Goal: Find specific page/section: Find specific page/section

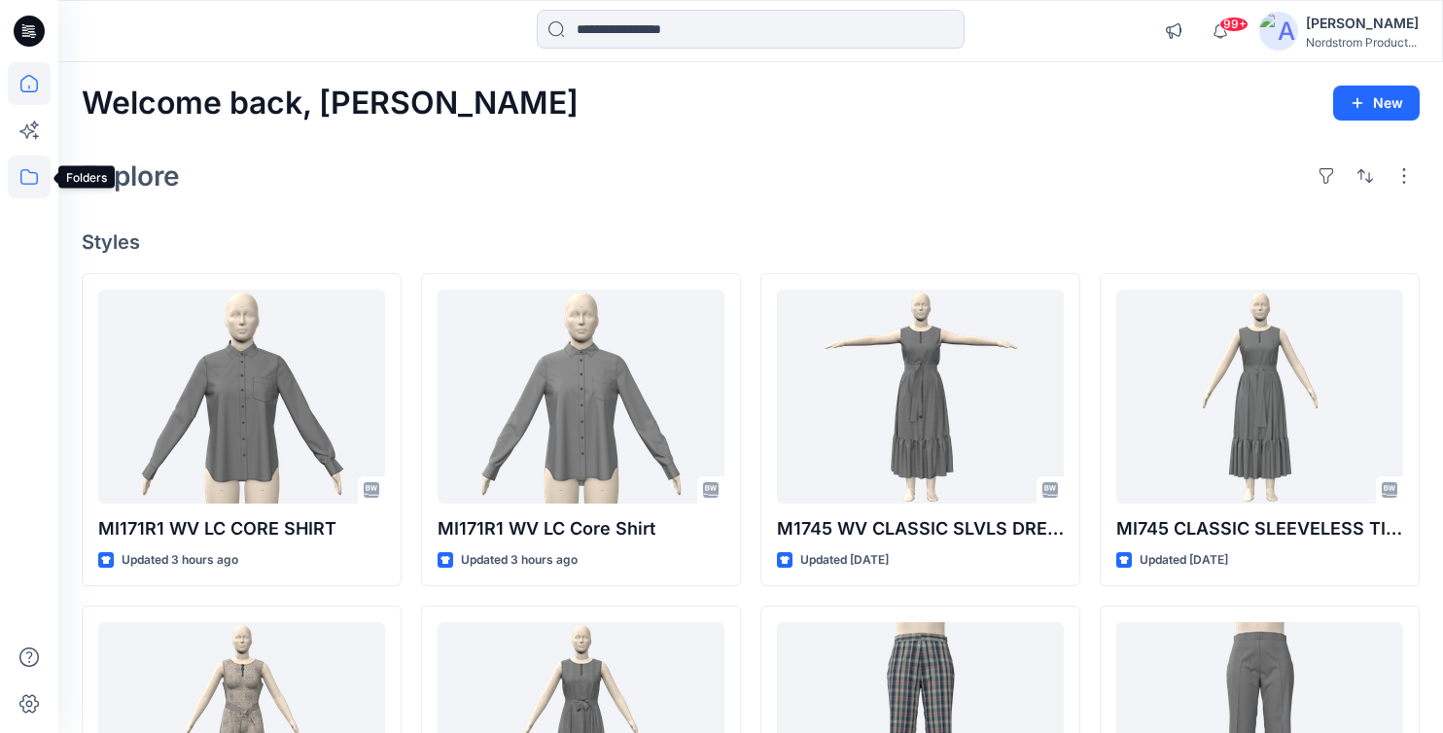
click at [32, 182] on icon at bounding box center [29, 177] width 43 height 43
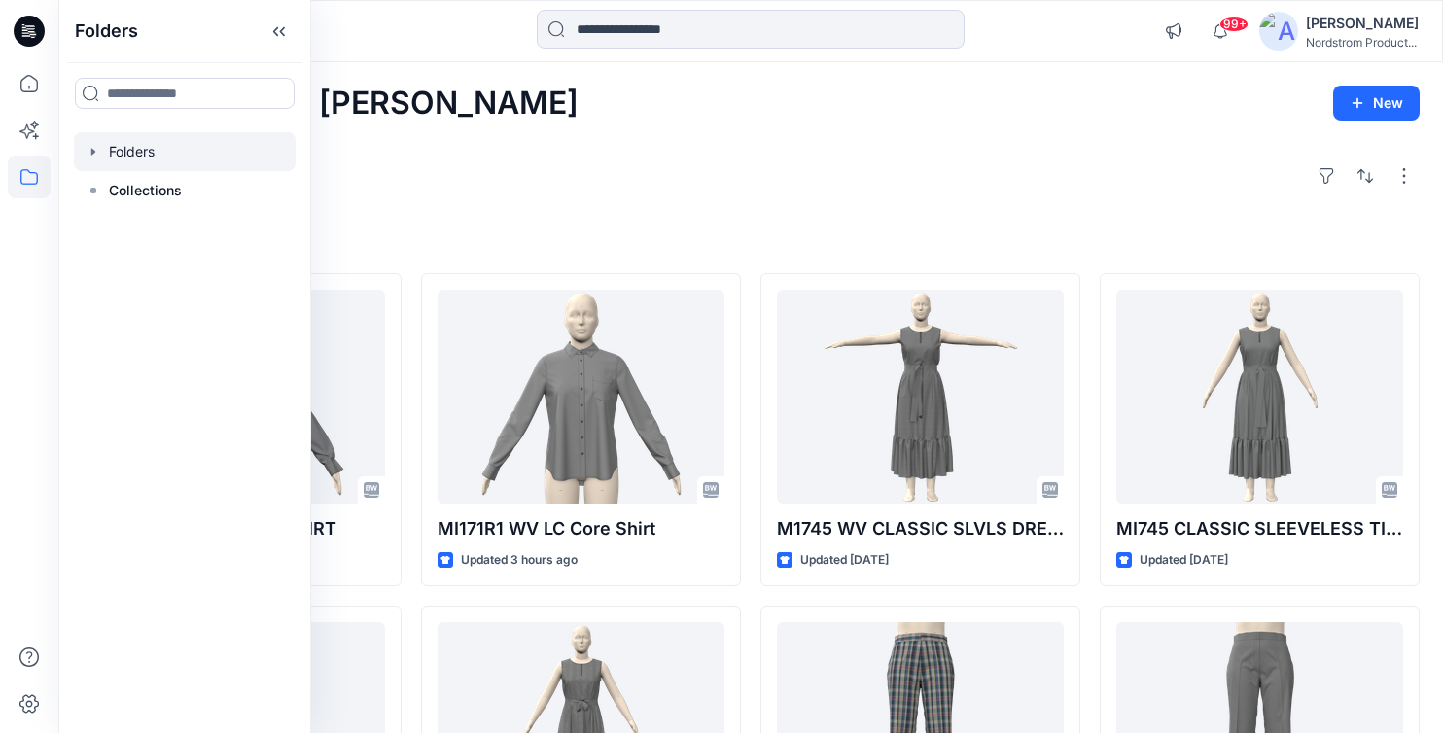
click at [95, 152] on icon "button" at bounding box center [94, 152] width 16 height 16
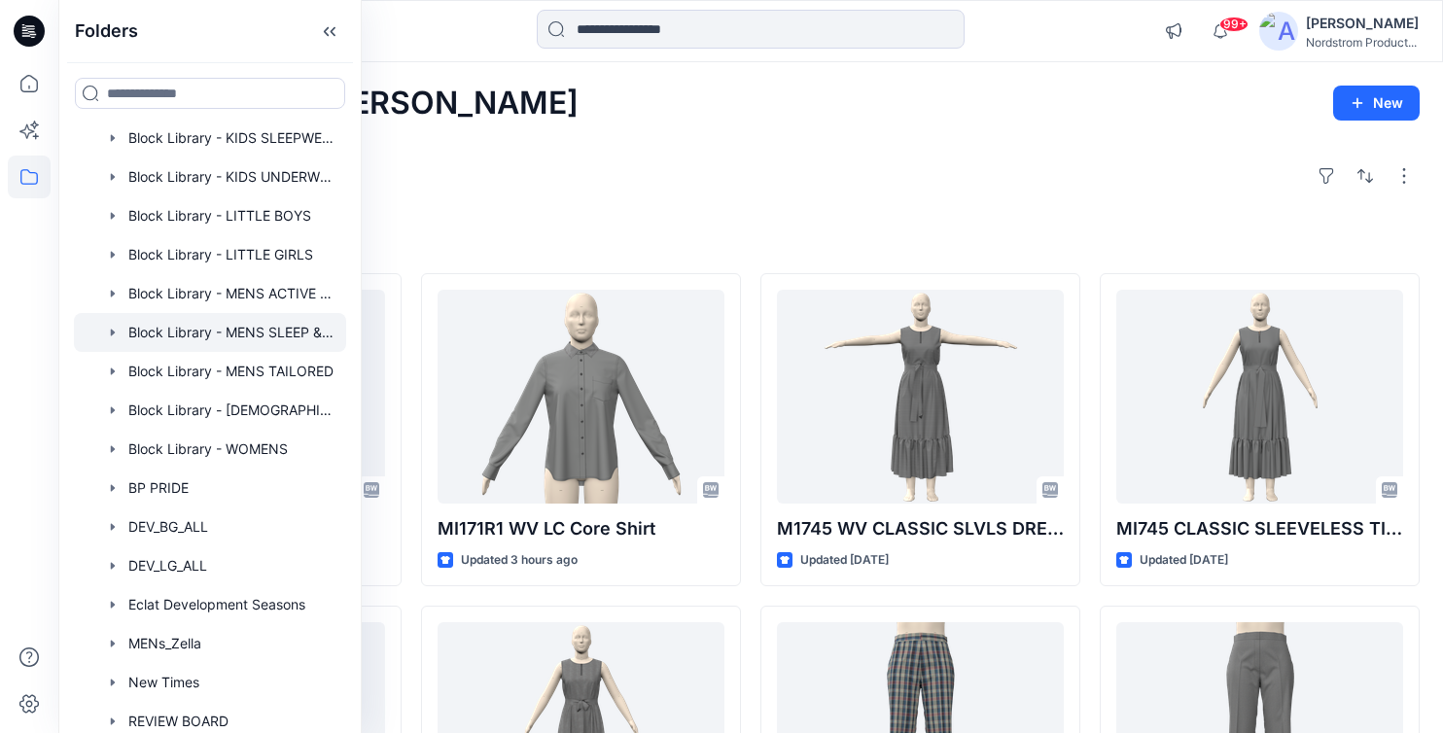
scroll to position [265, 0]
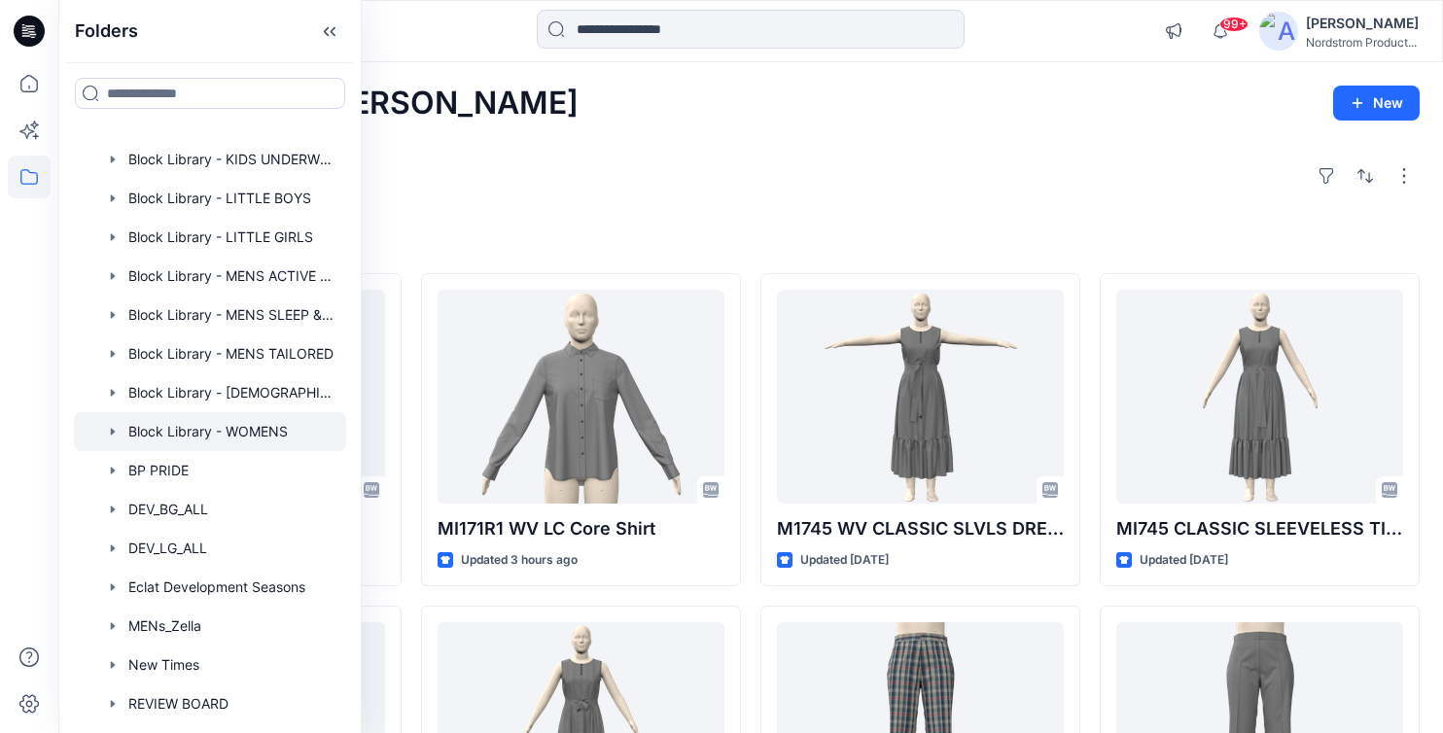
click at [229, 442] on div at bounding box center [210, 431] width 272 height 39
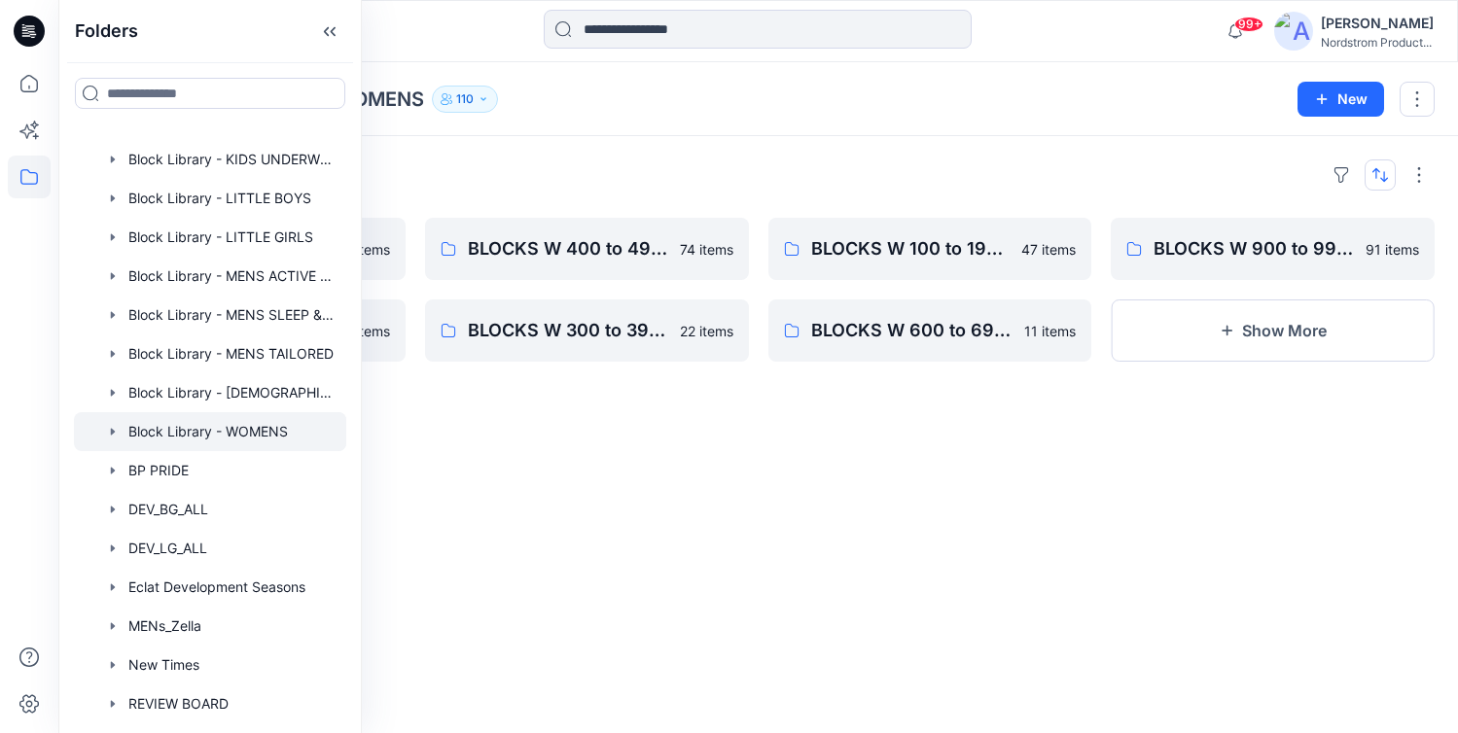
click at [1381, 178] on button "button" at bounding box center [1379, 174] width 31 height 31
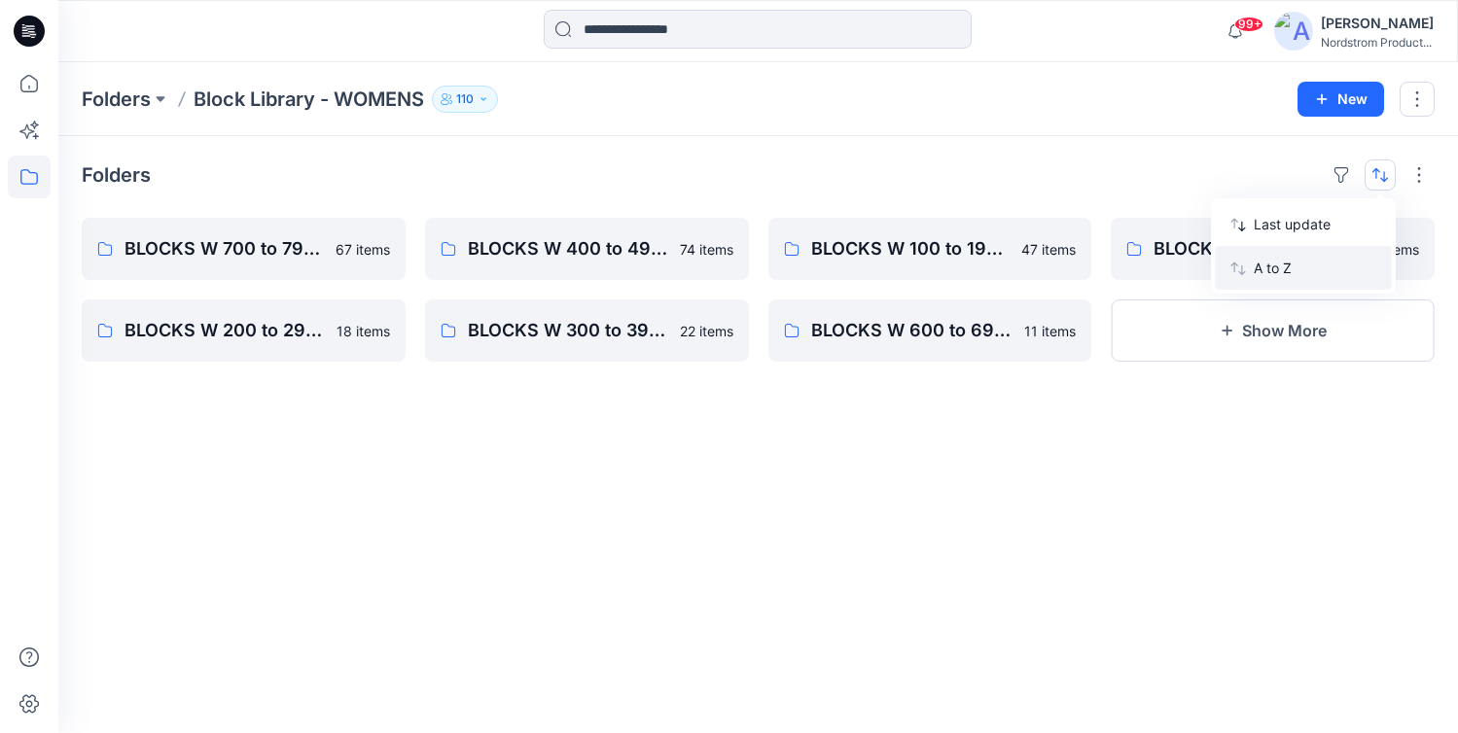
click at [1270, 275] on p "A to Z" at bounding box center [1315, 268] width 123 height 20
click at [1258, 339] on button "Show More" at bounding box center [1273, 331] width 324 height 62
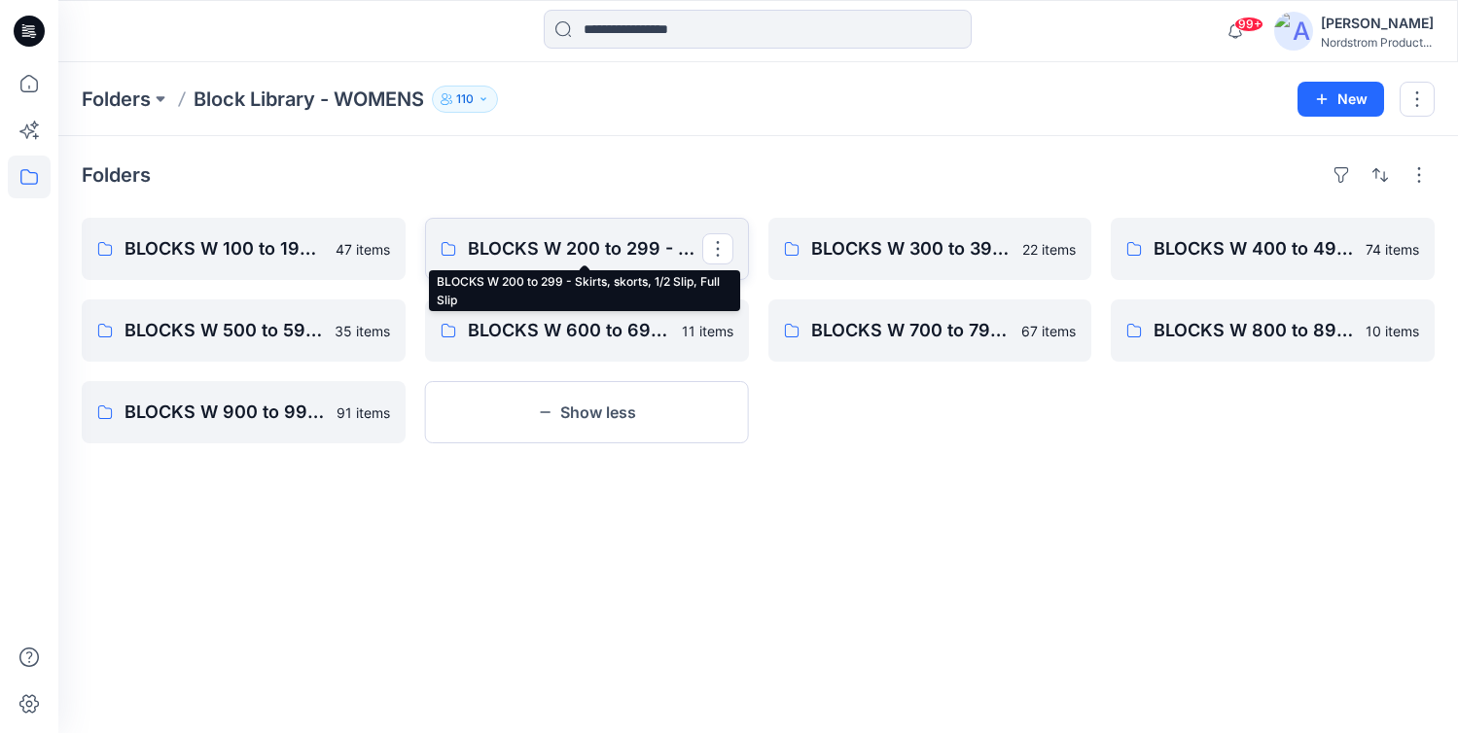
click at [648, 257] on p "BLOCKS W 200 to 299 - Skirts, skorts, 1/2 Slip, Full Slip" at bounding box center [585, 248] width 234 height 27
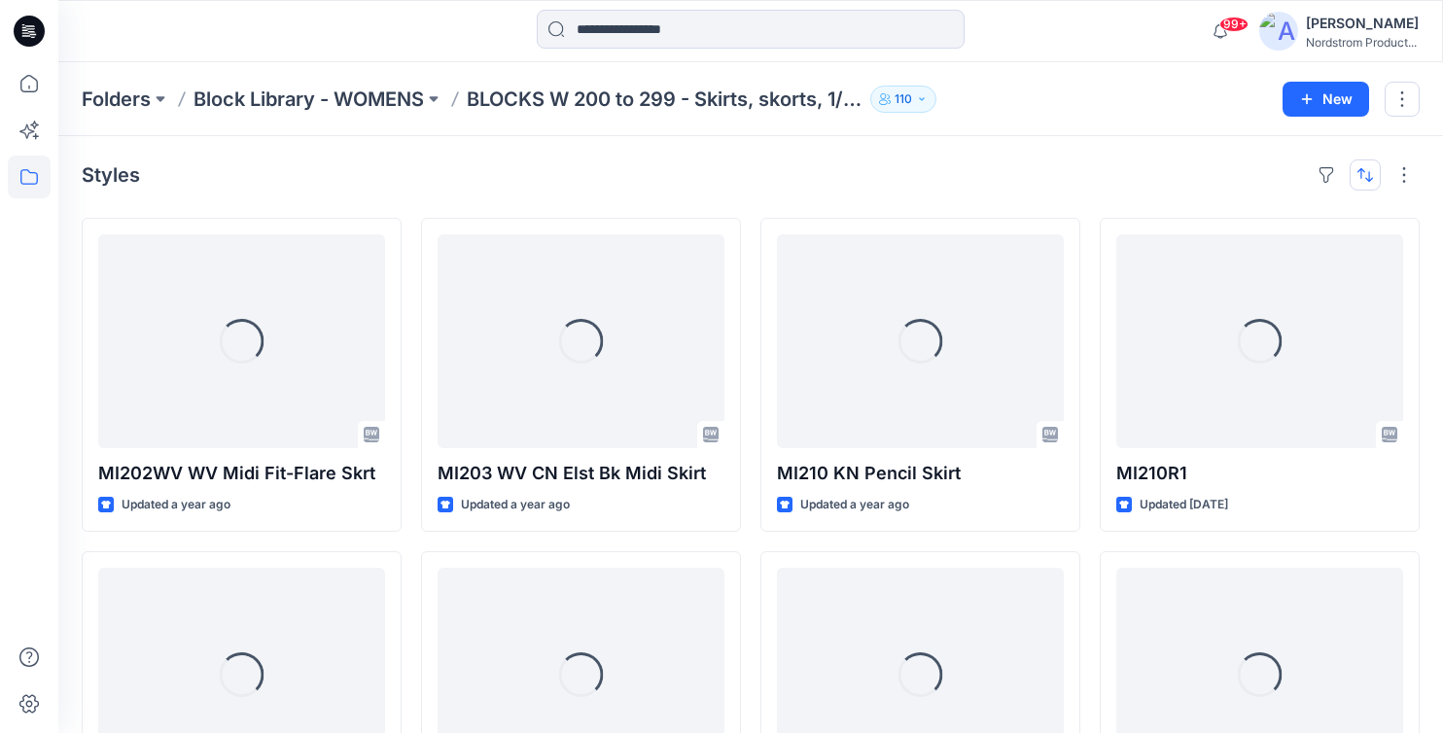
click at [1358, 189] on button "button" at bounding box center [1365, 174] width 31 height 31
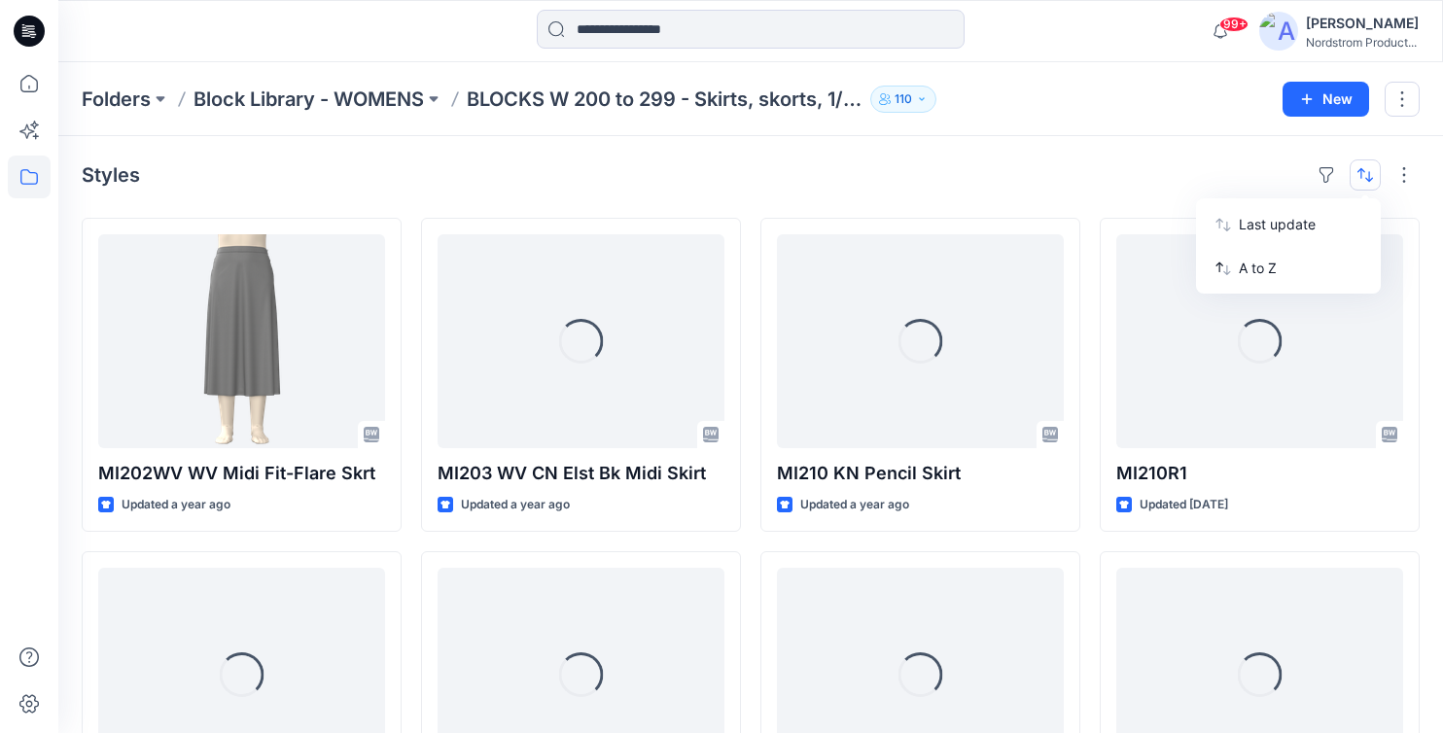
click at [1243, 185] on div "Styles Last update A to Z" at bounding box center [751, 174] width 1338 height 31
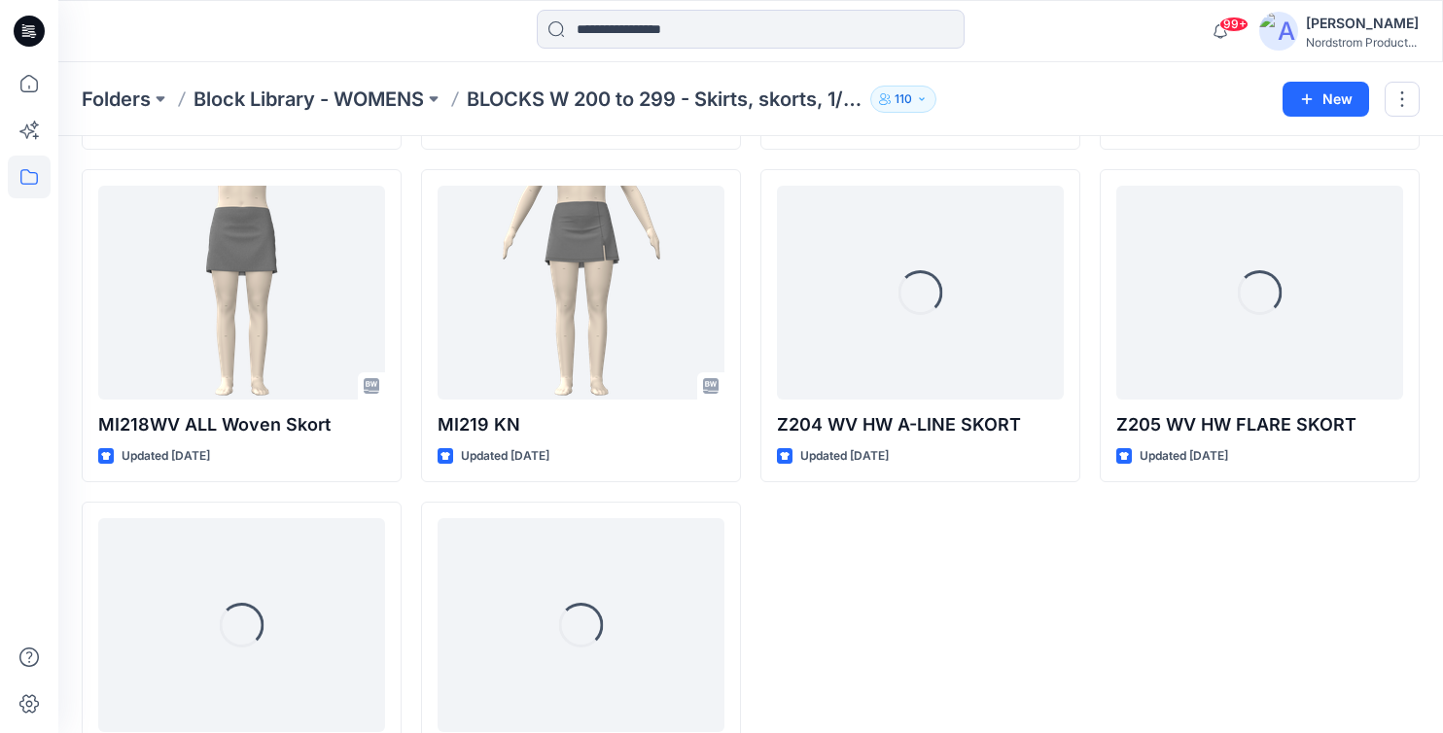
scroll to position [1054, 0]
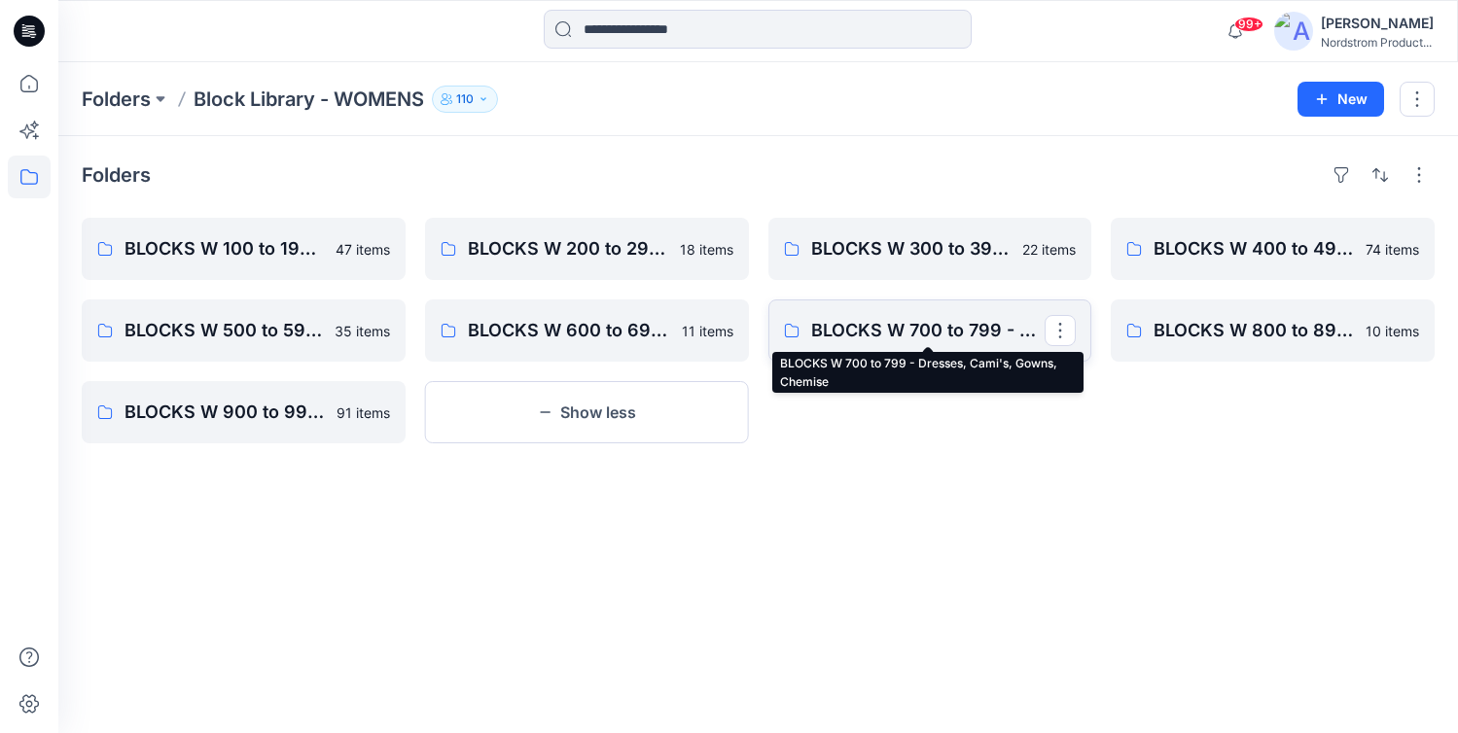
click at [948, 319] on p "BLOCKS W 700 to 799 - Dresses, Cami's, Gowns, Chemise" at bounding box center [928, 330] width 234 height 27
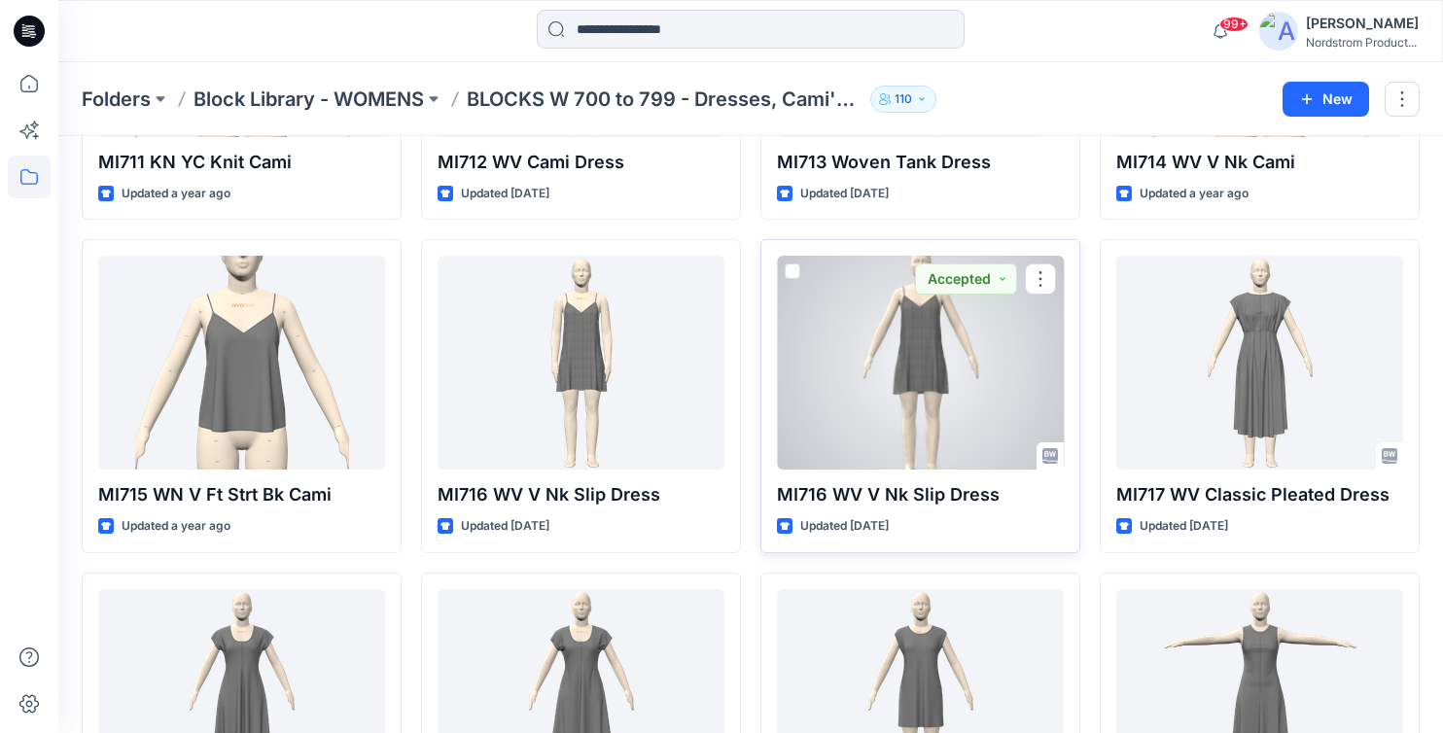
scroll to position [1328, 0]
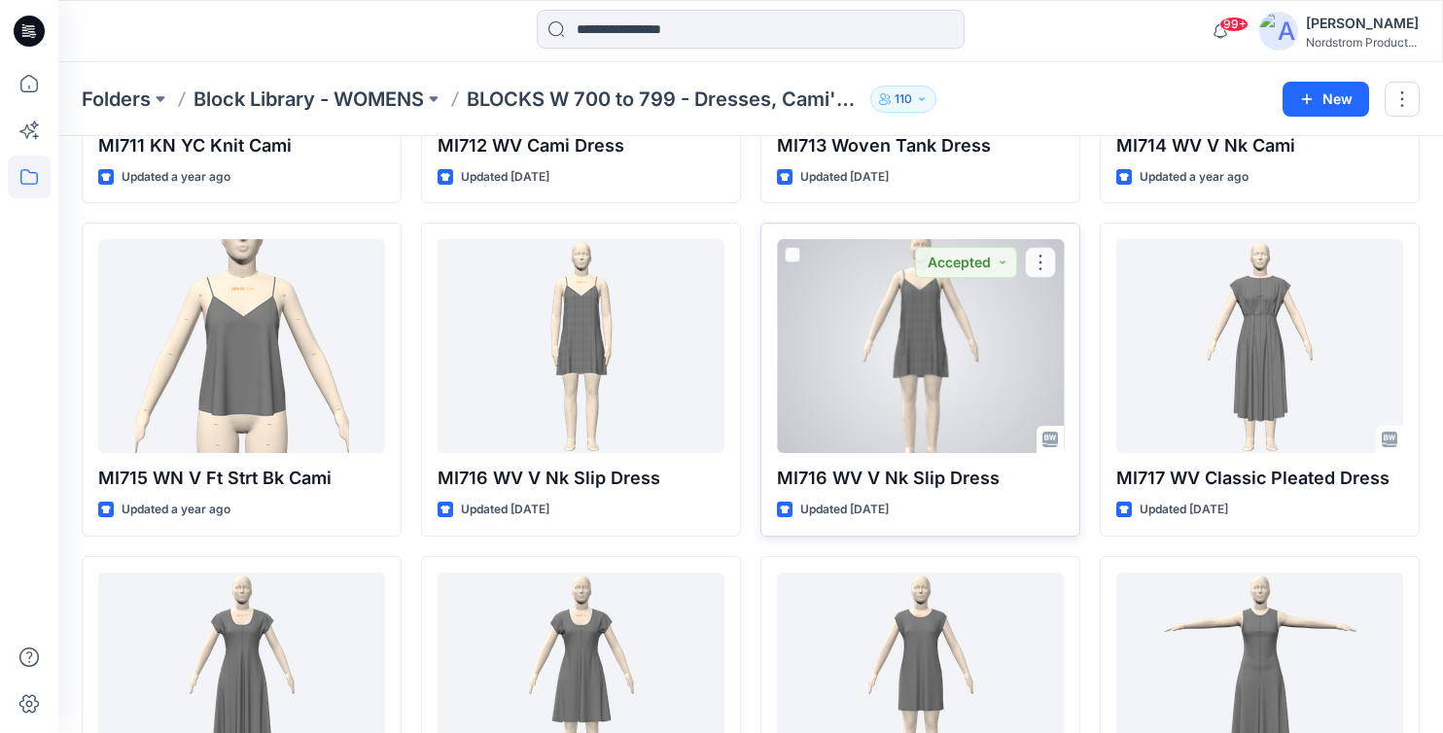
click at [966, 390] on div at bounding box center [920, 346] width 287 height 214
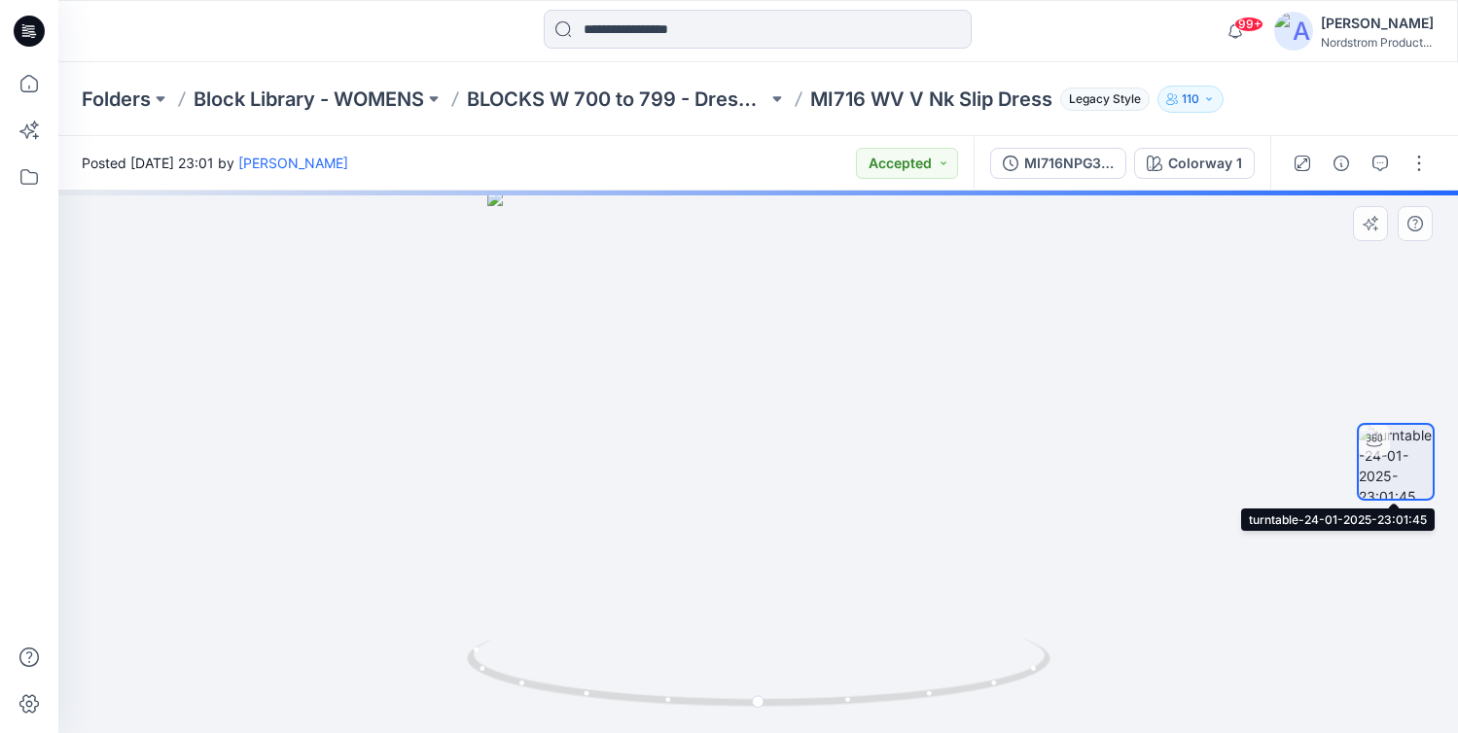
click at [1387, 450] on div at bounding box center [1374, 440] width 31 height 31
click at [1419, 167] on button "button" at bounding box center [1418, 163] width 31 height 31
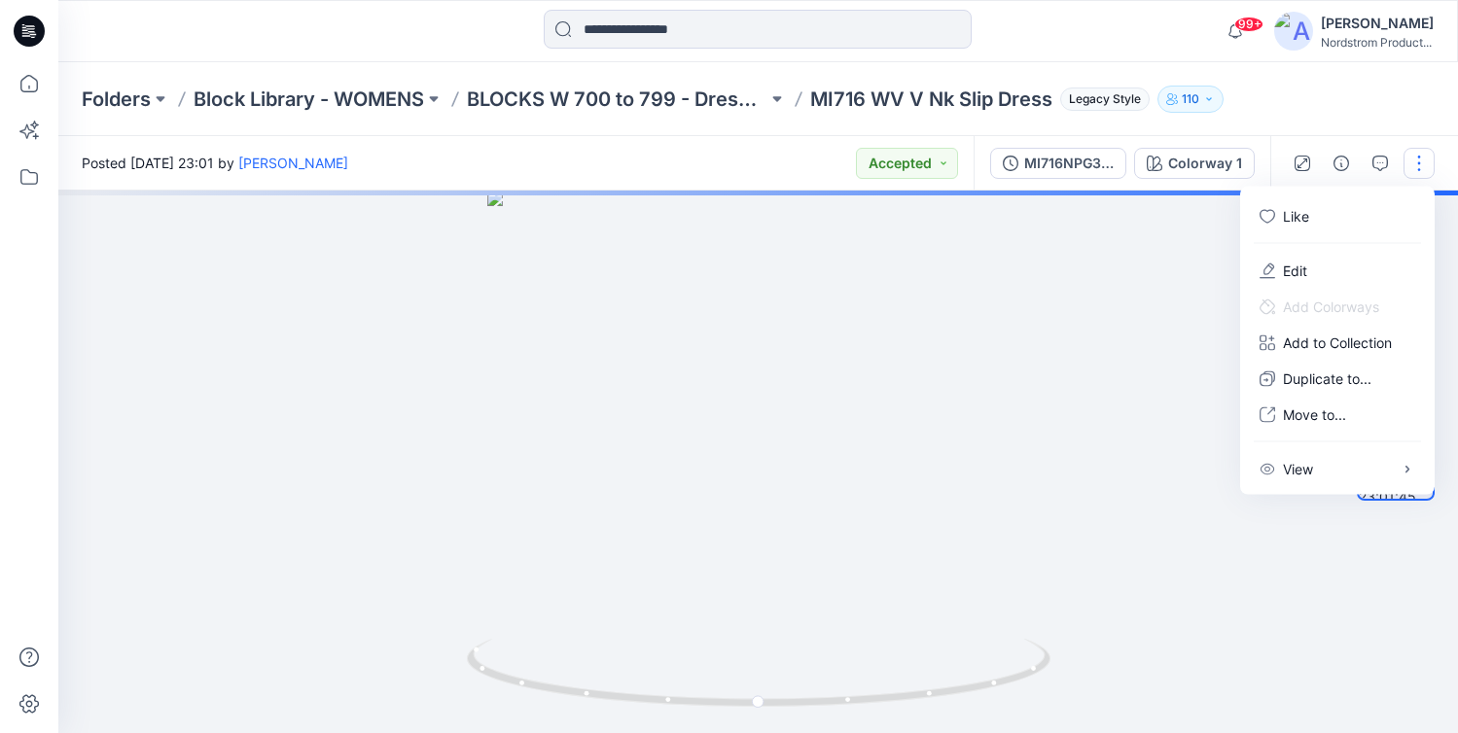
click at [1298, 567] on div at bounding box center [758, 462] width 1400 height 543
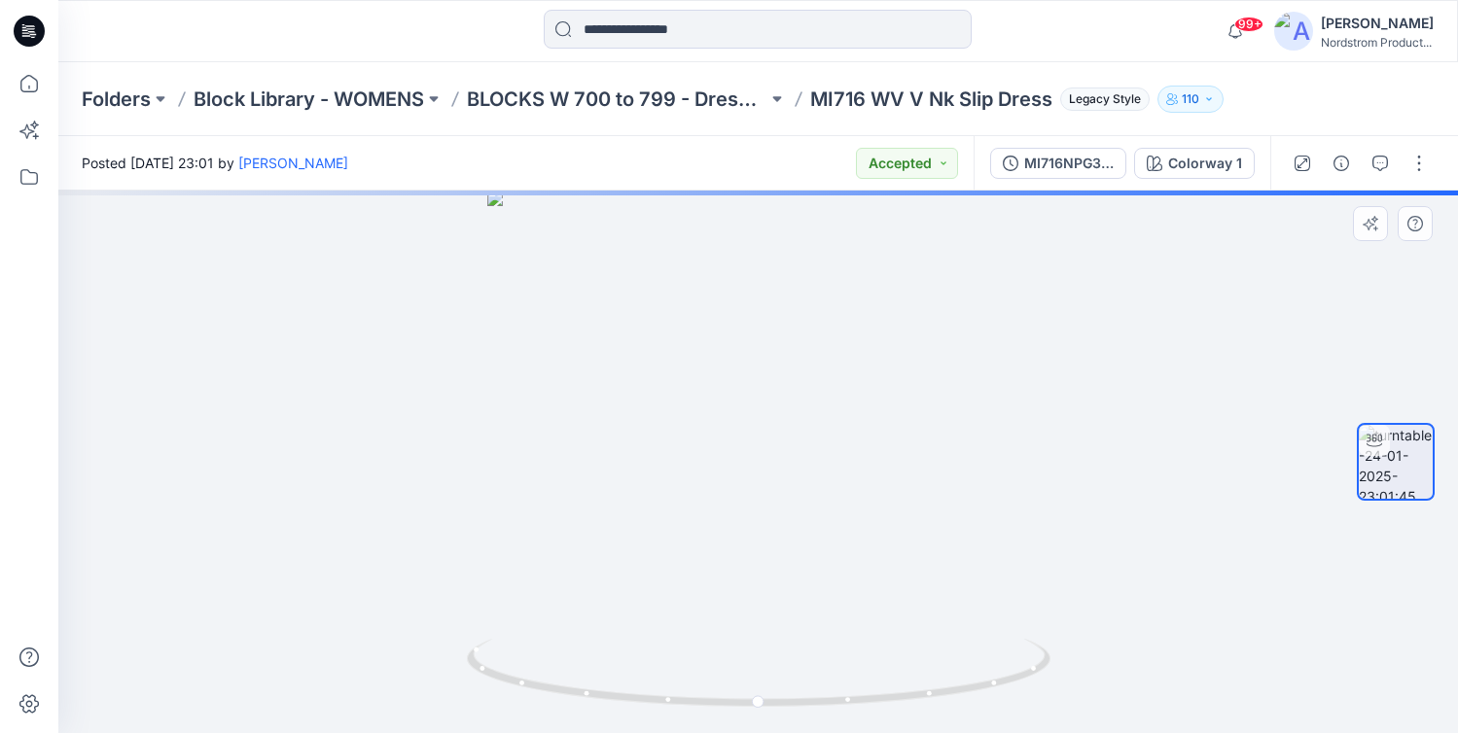
click at [1390, 448] on img at bounding box center [1396, 462] width 74 height 74
click at [1377, 411] on div at bounding box center [1396, 462] width 78 height 304
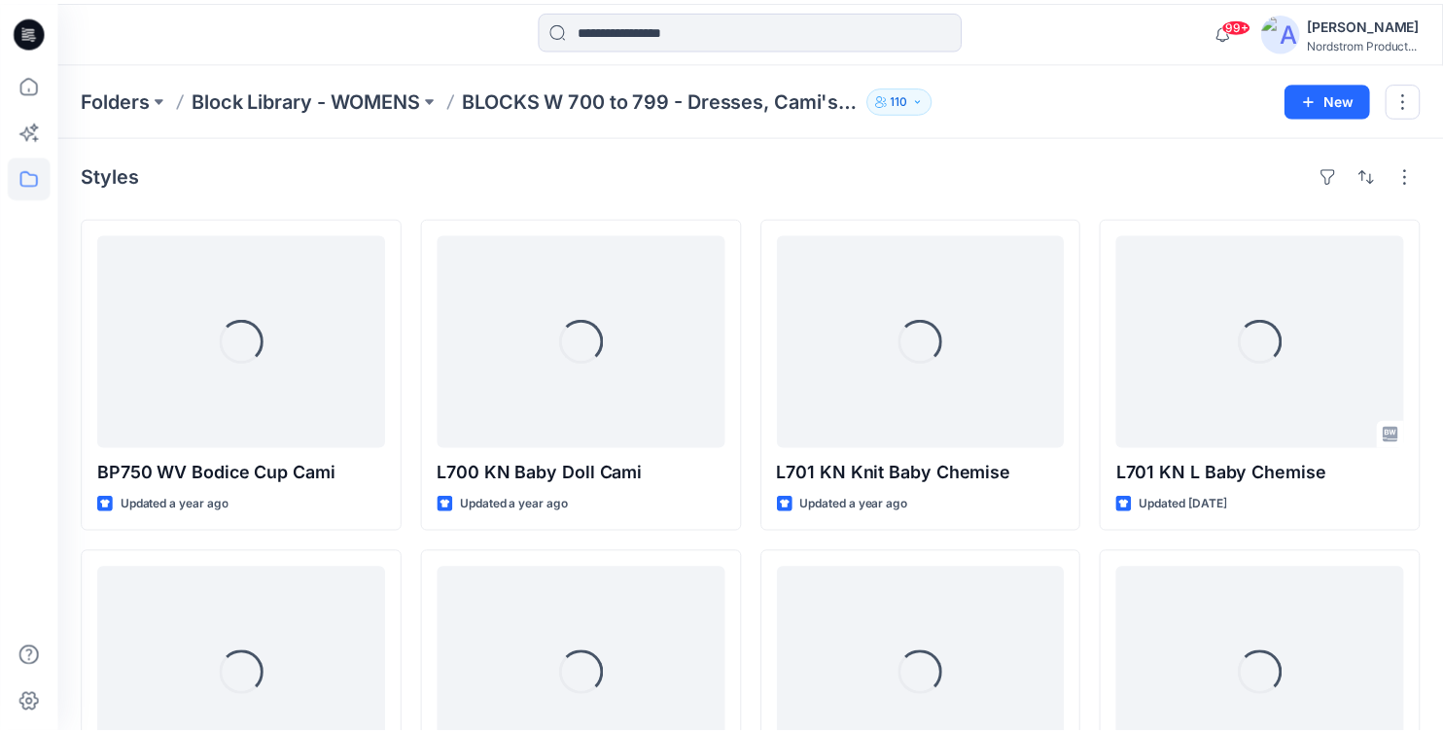
scroll to position [1328, 0]
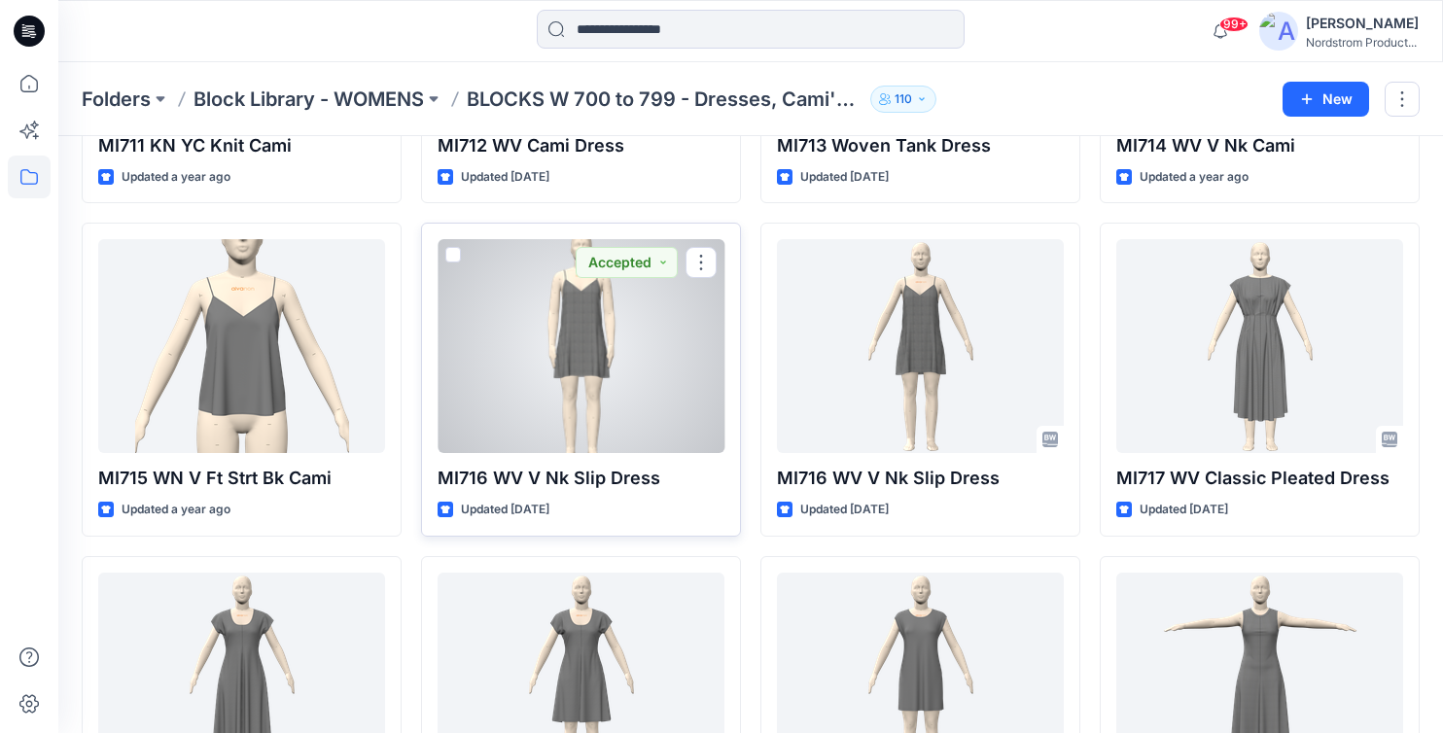
click at [579, 413] on div at bounding box center [581, 346] width 287 height 214
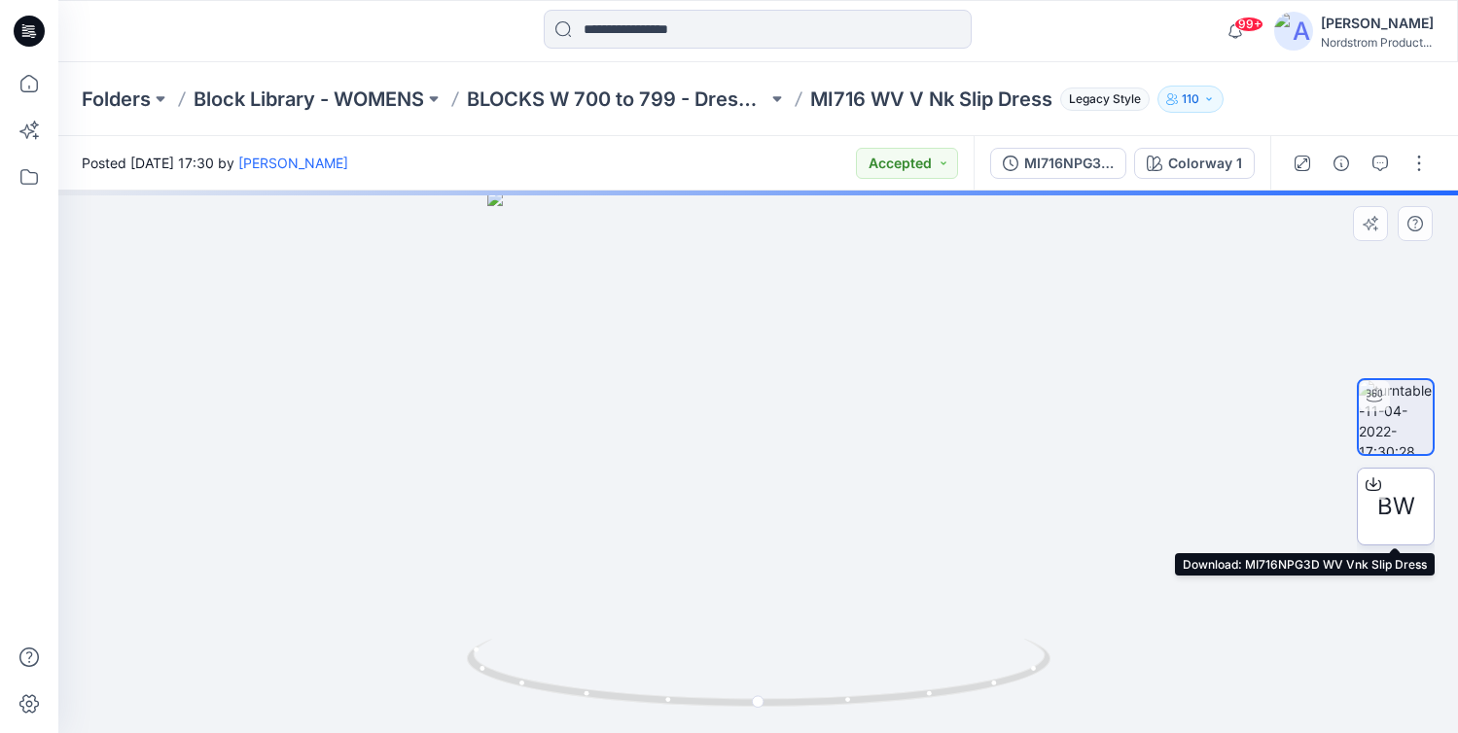
click at [1400, 500] on span "BW" at bounding box center [1396, 506] width 38 height 35
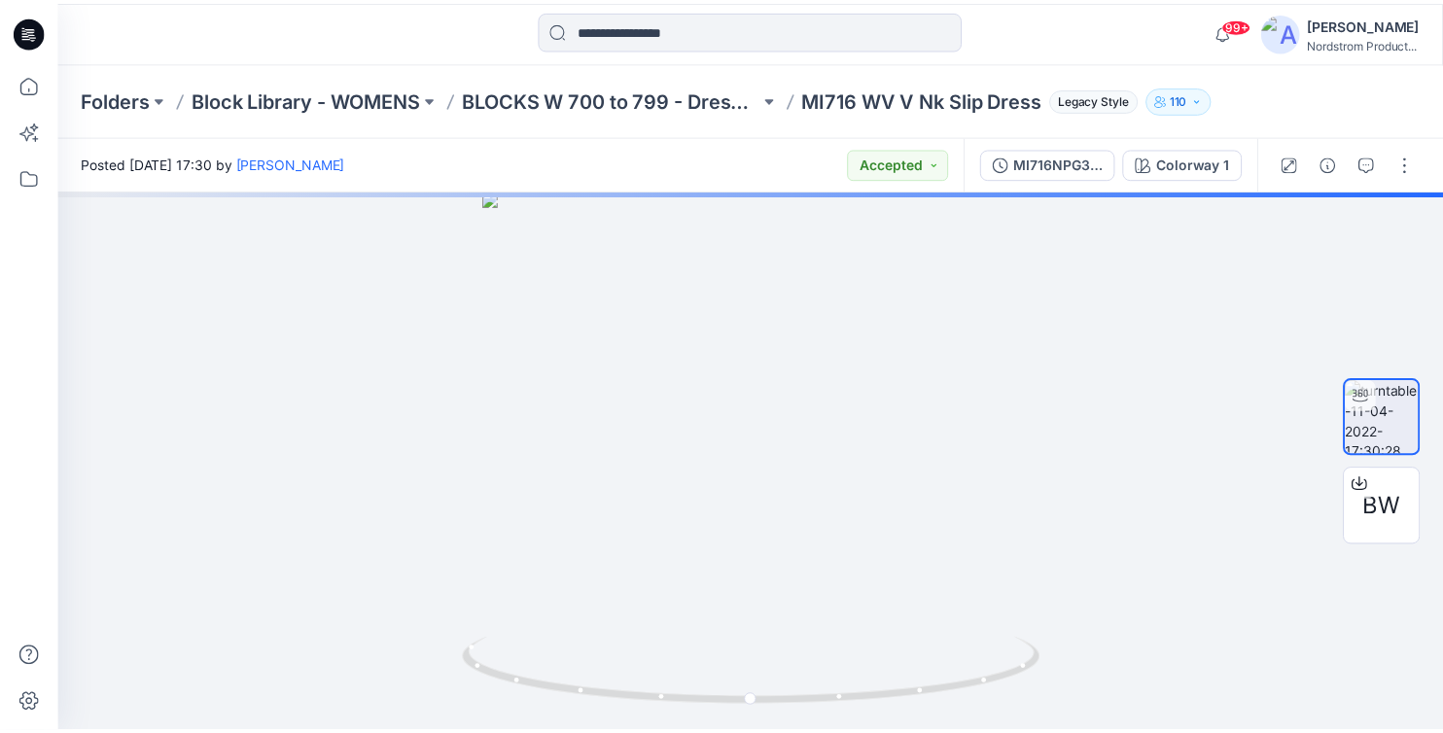
scroll to position [1328, 0]
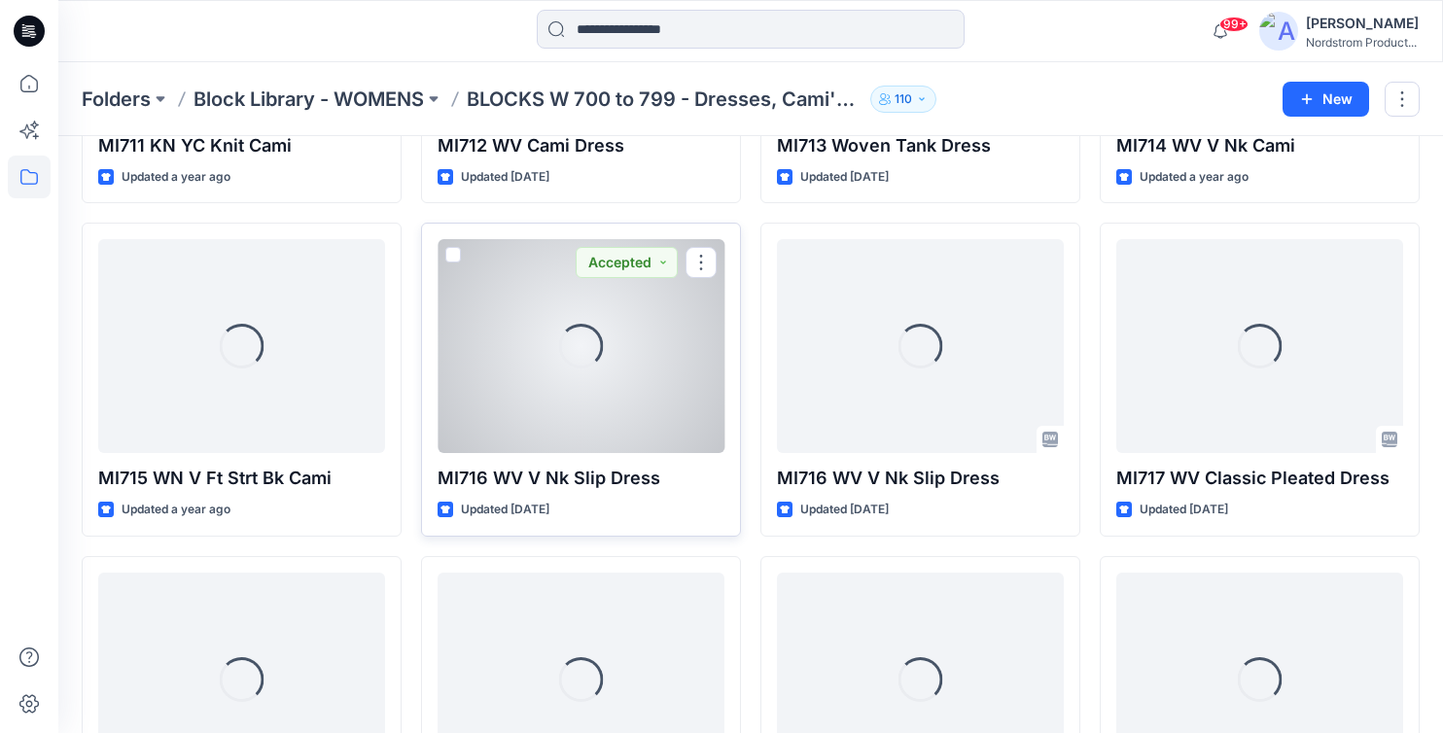
click at [647, 366] on div "Loading..." at bounding box center [581, 346] width 287 height 214
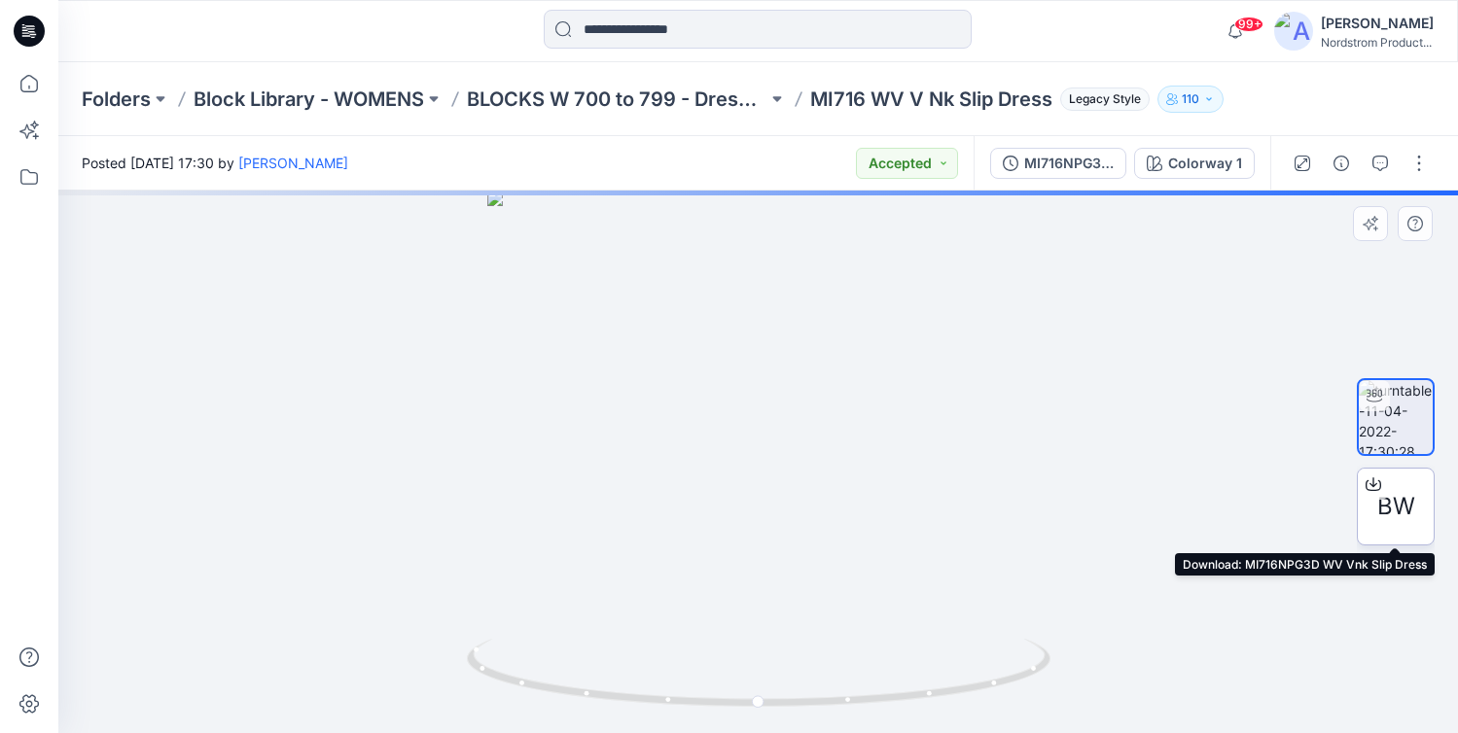
click at [1383, 481] on div at bounding box center [1373, 484] width 31 height 31
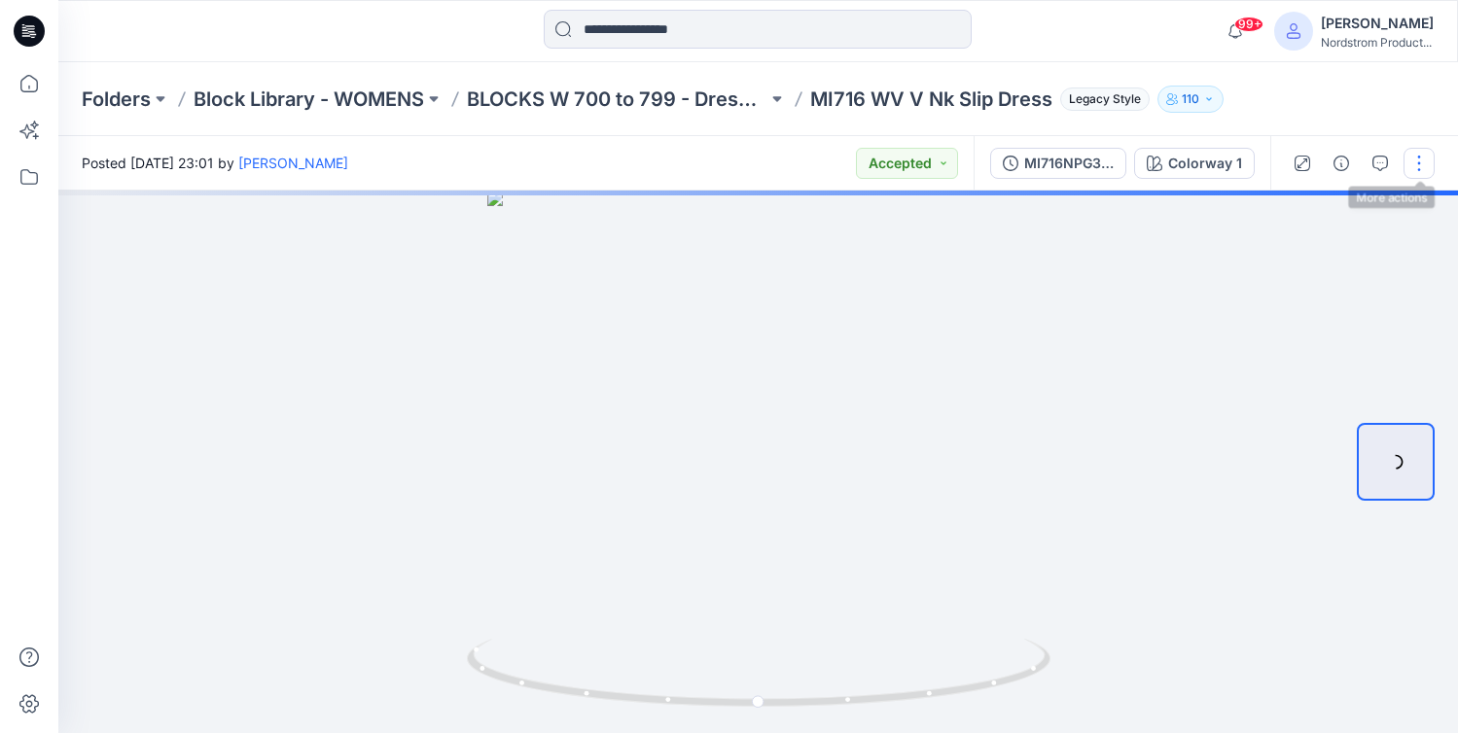
click at [1422, 165] on button "button" at bounding box center [1418, 163] width 31 height 31
